Goal: Task Accomplishment & Management: Manage account settings

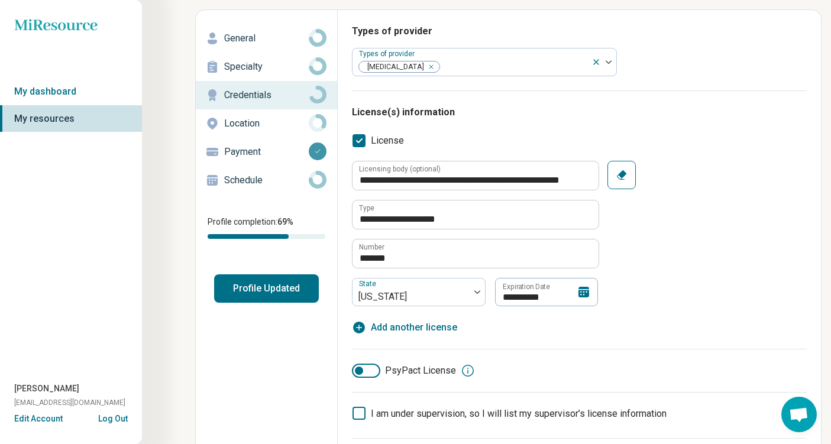
scroll to position [61, 0]
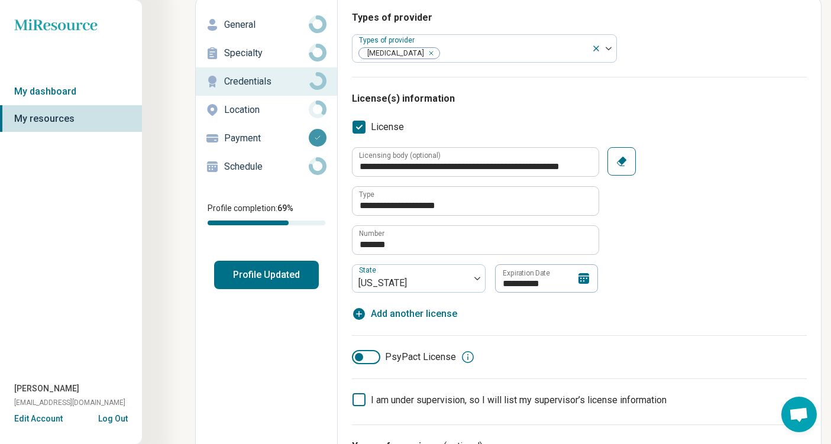
click at [583, 281] on icon at bounding box center [584, 278] width 11 height 11
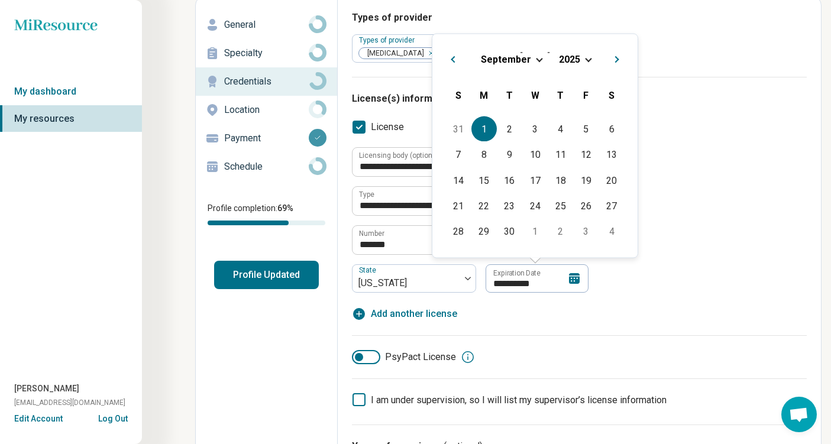
click at [586, 57] on span "Choose Date" at bounding box center [588, 58] width 7 height 7
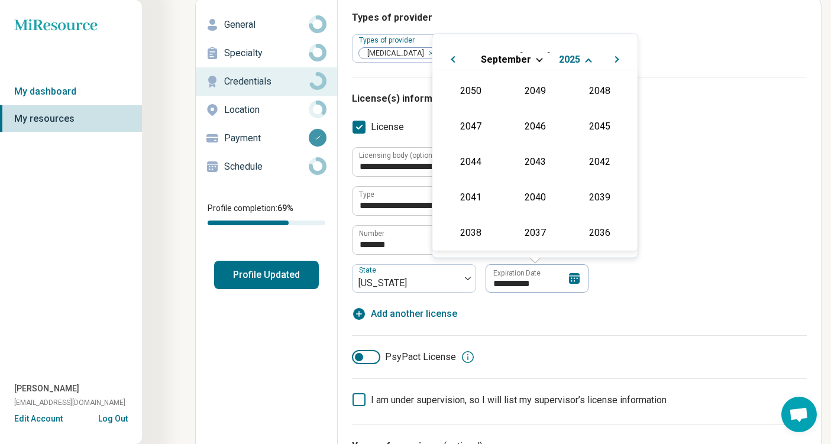
scroll to position [214, 0]
click at [588, 120] on div "2027" at bounding box center [599, 124] width 57 height 21
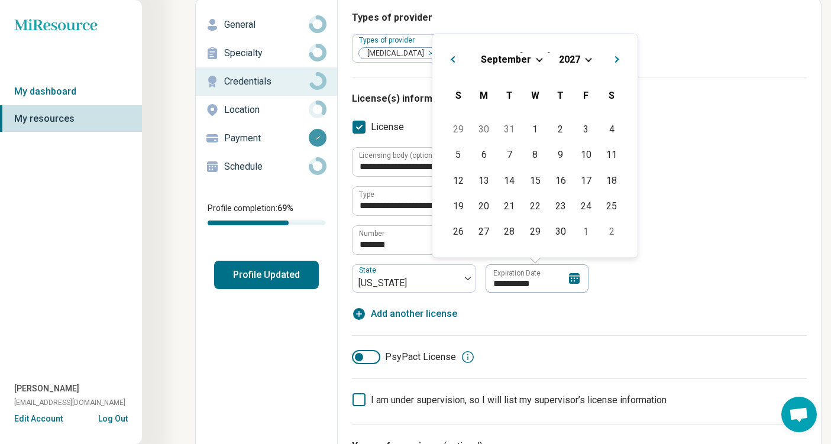
click at [666, 273] on div "**********" at bounding box center [579, 220] width 455 height 146
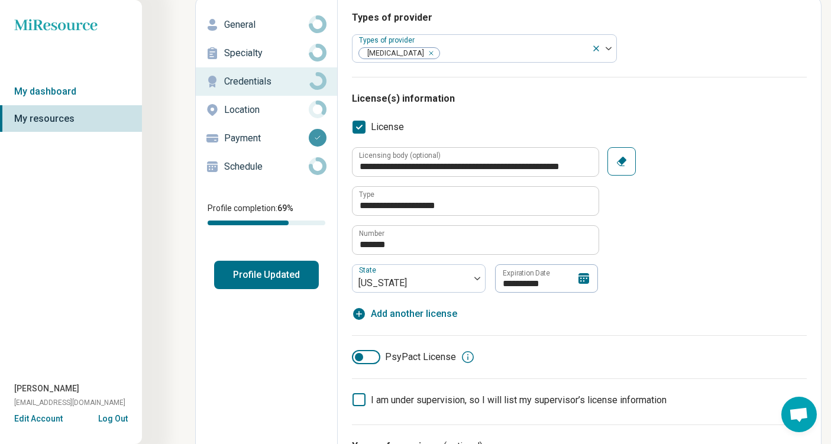
click at [583, 278] on icon at bounding box center [584, 279] width 14 height 14
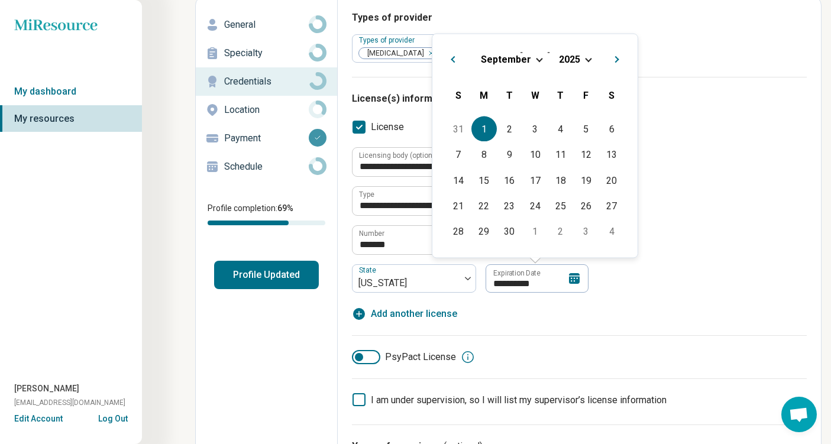
click at [585, 55] on div "[DATE]" at bounding box center [535, 59] width 186 height 12
click at [573, 58] on span "2025" at bounding box center [569, 58] width 21 height 11
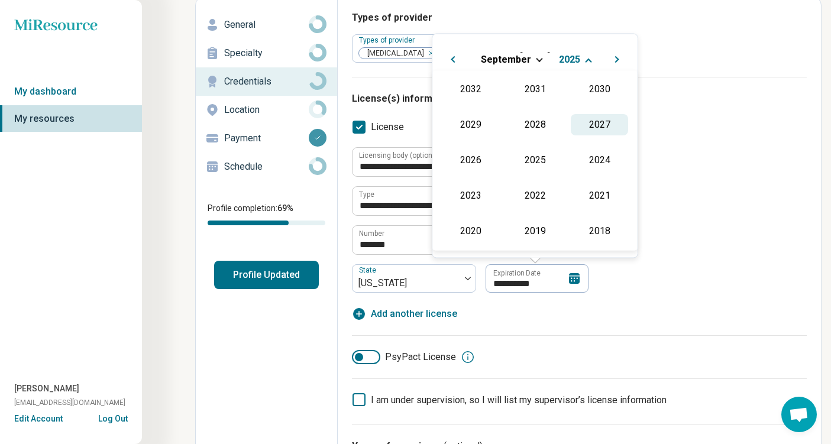
click at [602, 120] on div "2027" at bounding box center [599, 124] width 57 height 21
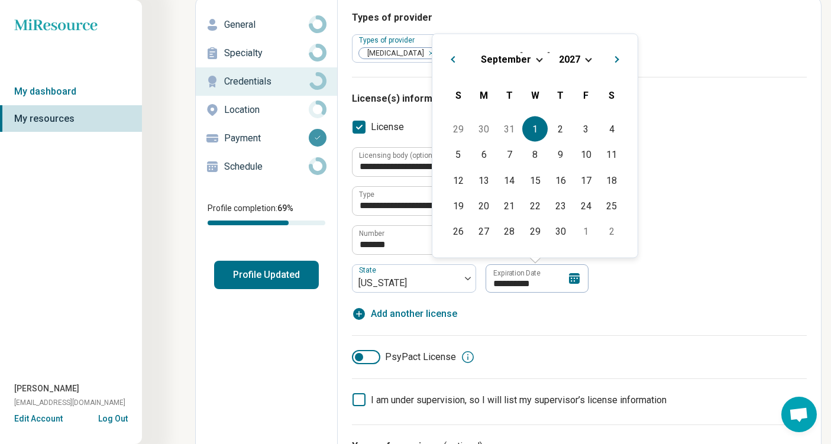
click at [536, 131] on div "1" at bounding box center [534, 129] width 25 height 25
type textarea "*"
type input "**********"
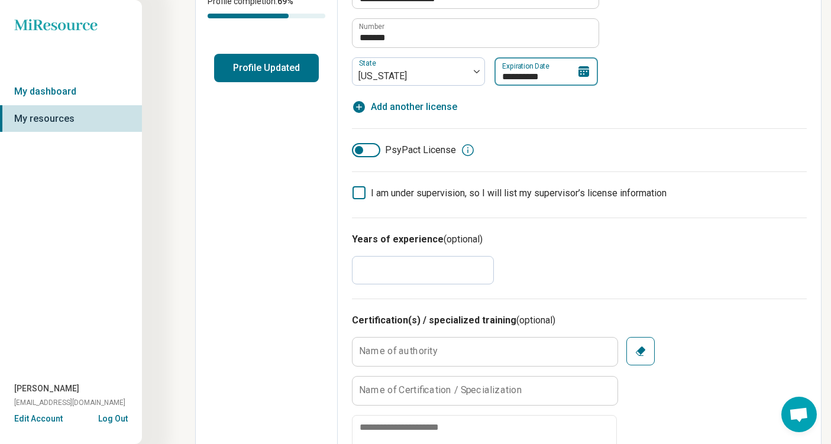
scroll to position [0, 0]
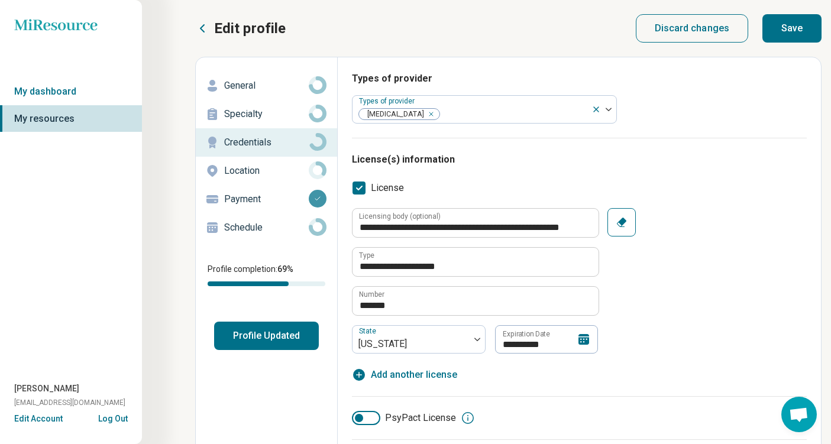
click at [799, 30] on button "Save" at bounding box center [792, 28] width 59 height 28
type textarea "*"
